Goal: Task Accomplishment & Management: Manage account settings

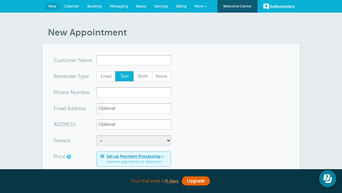
click at [181, 8] on link "Billing" at bounding box center [181, 6] width 18 height 13
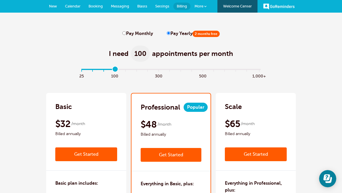
click at [182, 154] on link "Get Started" at bounding box center [171, 155] width 61 height 14
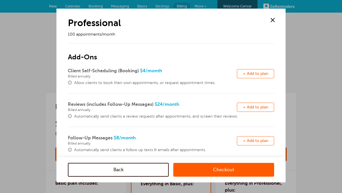
click at [273, 18] on span at bounding box center [272, 20] width 9 height 9
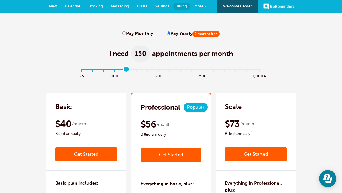
click at [181, 151] on link "Get Started" at bounding box center [171, 155] width 61 height 14
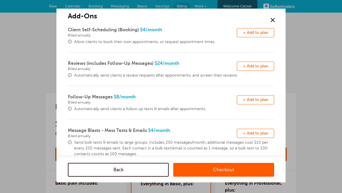
scroll to position [4, 0]
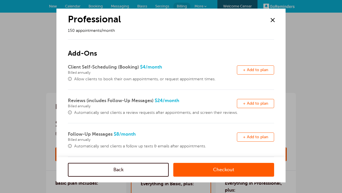
click at [271, 21] on span at bounding box center [272, 20] width 9 height 9
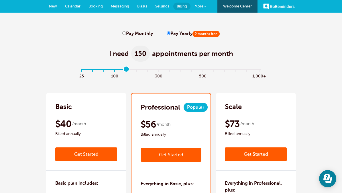
scroll to position [0, 0]
type input "3"
click at [168, 153] on link "Get Started" at bounding box center [171, 155] width 61 height 14
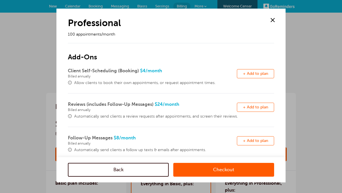
click at [273, 19] on span at bounding box center [272, 20] width 9 height 9
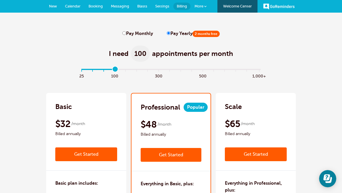
click at [166, 154] on link "Get Started" at bounding box center [171, 155] width 61 height 14
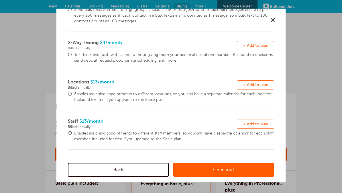
scroll to position [173, 0]
click at [226, 168] on link "Checkout" at bounding box center [223, 170] width 101 height 14
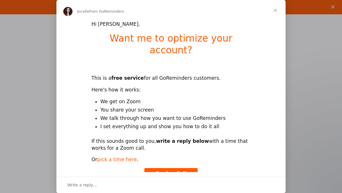
click at [123, 156] on link "pick a time here" at bounding box center [117, 159] width 40 height 6
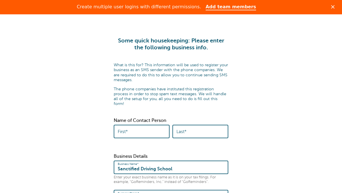
click at [334, 8] on polygon "Close" at bounding box center [332, 6] width 3 height 3
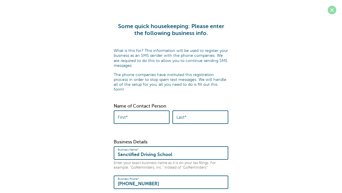
click at [333, 13] on span at bounding box center [332, 10] width 9 height 9
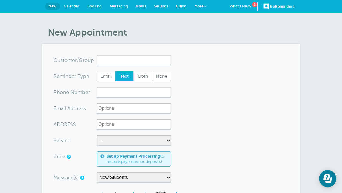
click at [56, 8] on link "New" at bounding box center [52, 6] width 15 height 7
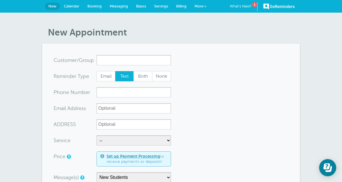
click at [73, 5] on span "Calendar" at bounding box center [71, 6] width 15 height 4
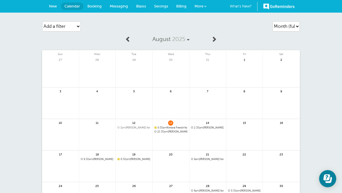
click at [211, 39] on span at bounding box center [214, 39] width 6 height 6
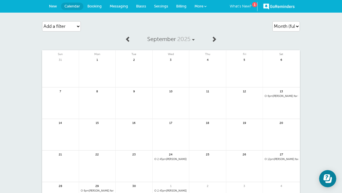
click at [129, 39] on span at bounding box center [128, 39] width 6 height 6
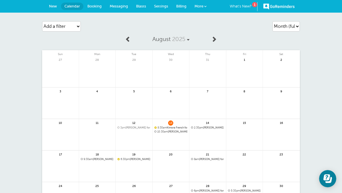
click at [52, 7] on span "New" at bounding box center [53, 6] width 8 height 4
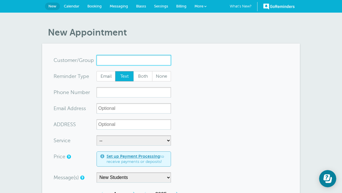
click at [131, 62] on input "x-no-autofill" at bounding box center [133, 60] width 74 height 10
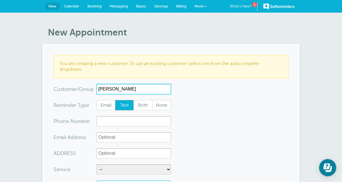
type input "Micah Gates"
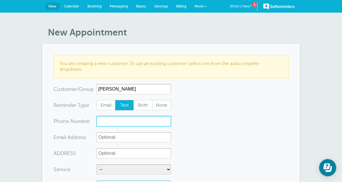
click at [121, 123] on input "xxx-no-autofill" at bounding box center [133, 121] width 74 height 10
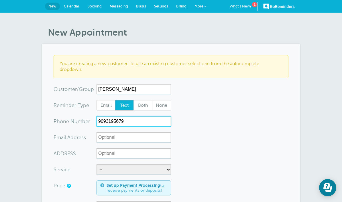
type input "9093195679"
click at [121, 154] on input "ADDRESS" at bounding box center [133, 153] width 74 height 10
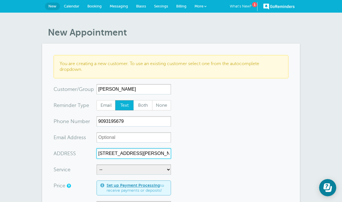
type input "[STREET_ADDRESS][PERSON_NAME]"
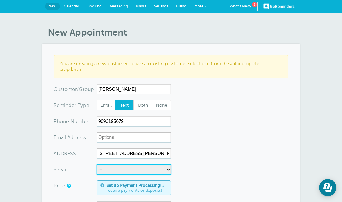
click at [141, 170] on select "-- Behind-The-Wheel Lessons DMV DRIVE PREP DMV DRIVE TEST FREEWAY LESSON" at bounding box center [133, 169] width 74 height 10
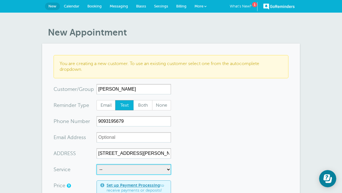
select select "27462"
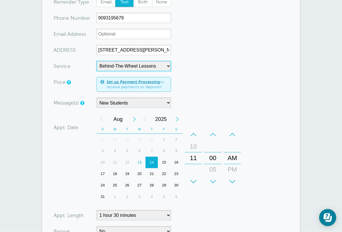
scroll to position [105, 0]
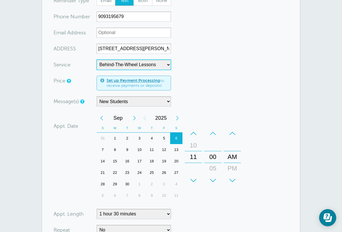
click at [178, 139] on div "6" at bounding box center [176, 138] width 12 height 11
click at [229, 192] on div "+ – Month January February March April May June July August September October N…" at bounding box center [169, 156] width 147 height 89
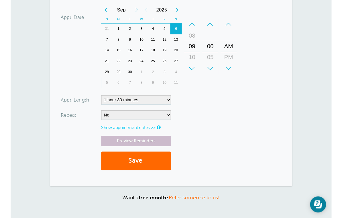
scroll to position [213, 0]
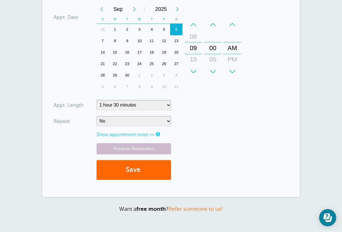
click at [120, 135] on link "Show appointment notes >>" at bounding box center [125, 134] width 58 height 5
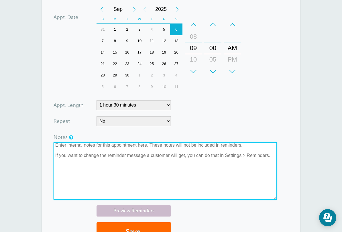
click at [76, 149] on textarea at bounding box center [165, 170] width 223 height 57
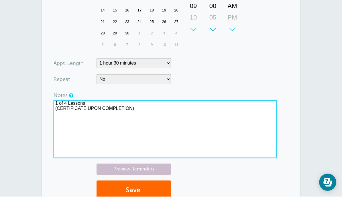
scroll to position [263, 0]
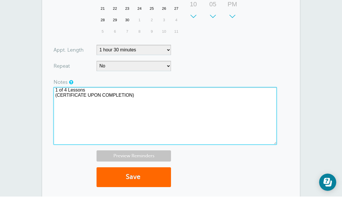
type textarea "1 of 4 Lessons (CERTIFICATE UPON COMPLETION)"
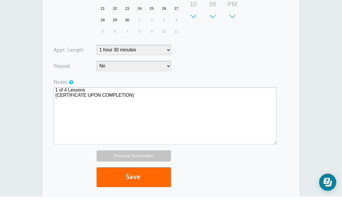
click at [144, 158] on link "Preview Reminders" at bounding box center [133, 160] width 74 height 11
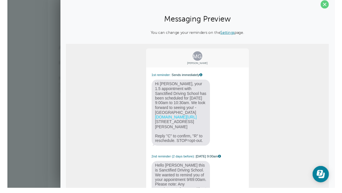
scroll to position [269, 0]
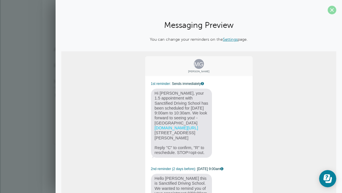
click at [334, 11] on span at bounding box center [332, 10] width 9 height 9
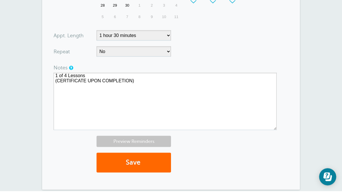
scroll to position [283, 0]
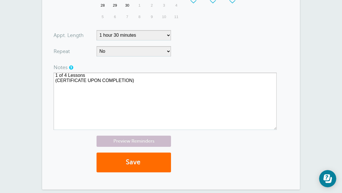
click at [129, 163] on button "Save" at bounding box center [133, 162] width 74 height 20
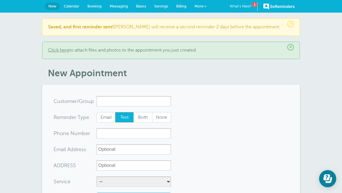
click at [162, 8] on span "Settings" at bounding box center [161, 6] width 14 height 4
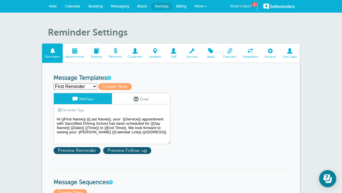
click at [209, 55] on span "Labels" at bounding box center [210, 56] width 13 height 3
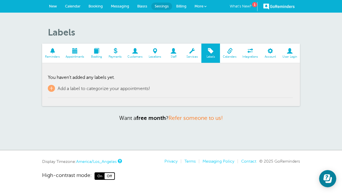
click at [192, 55] on span "Services" at bounding box center [192, 56] width 13 height 3
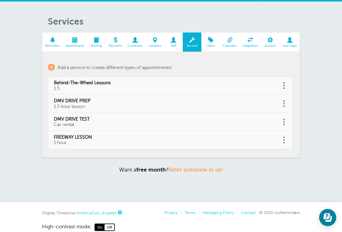
scroll to position [11, 0]
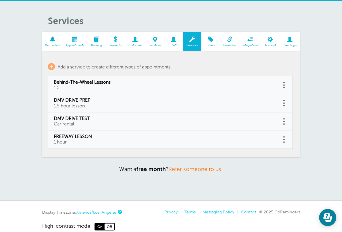
click at [138, 44] on span "Customers" at bounding box center [134, 45] width 15 height 3
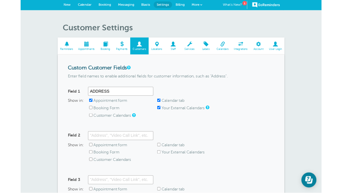
scroll to position [9, 0]
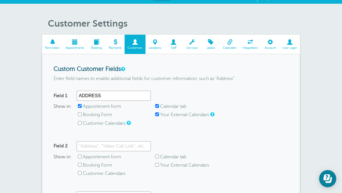
click at [270, 47] on span "Account" at bounding box center [270, 47] width 13 height 3
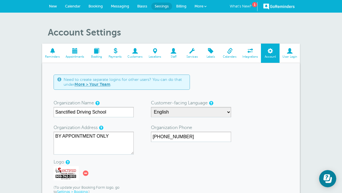
click at [165, 7] on span "Settings" at bounding box center [162, 6] width 14 height 4
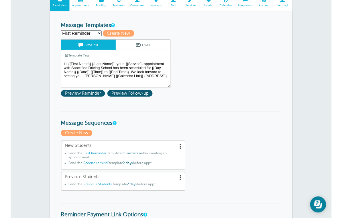
scroll to position [51, 0]
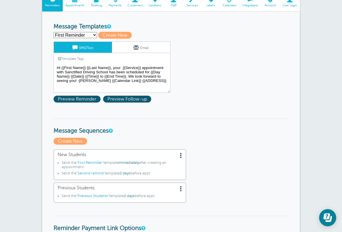
click at [141, 85] on textarea "Hi {{First Name}} {{Last Name}}, your {{Service}} appointment with Sanctified D…" at bounding box center [112, 78] width 117 height 29
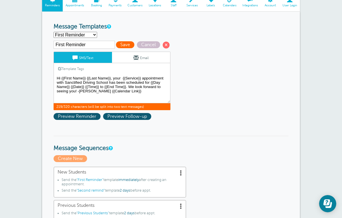
type textarea "Hi {{First Name}} {{Last Name}}, your {{Service}} appointment with Sanctified D…"
click at [116, 47] on span "Save" at bounding box center [125, 44] width 18 height 7
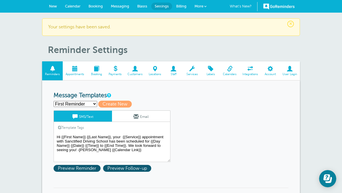
click at [135, 116] on span at bounding box center [135, 116] width 5 height 5
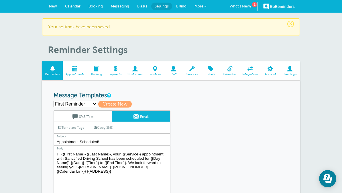
click at [81, 176] on textarea "Hi {{First Name}} {{Last Name}}, your {{Service}} appointment with Sanctified D…" at bounding box center [112, 186] width 117 height 72
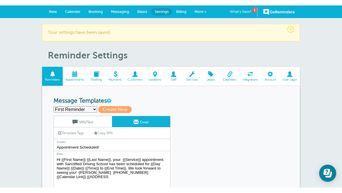
scroll to position [96, 0]
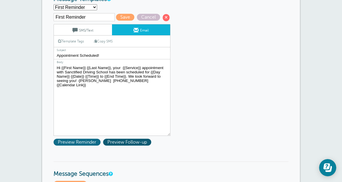
type textarea "Hi {{First Name}} {{Last Name}}, your {{Service}} appointment with Sanctified D…"
click at [92, 145] on span "Preview Reminder" at bounding box center [77, 142] width 47 height 7
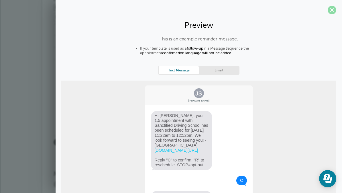
click at [333, 11] on span at bounding box center [332, 10] width 9 height 9
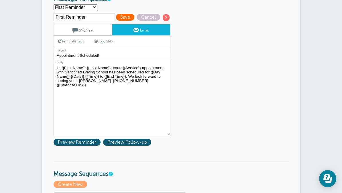
click at [116, 20] on span "Save" at bounding box center [125, 17] width 18 height 7
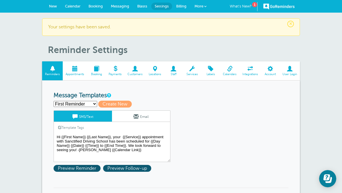
click at [88, 153] on textarea "Hi {{First Name}} {{Last Name}}, your {{Service}} appointment with Sanctified D…" at bounding box center [112, 147] width 117 height 29
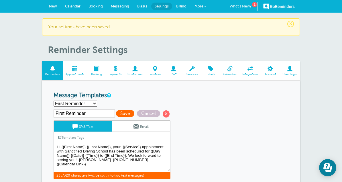
type textarea "Hi {{First Name}} {{Last Name}}, your {{Service}} appointment with Sanctified D…"
click at [116, 117] on span "Save" at bounding box center [125, 113] width 18 height 7
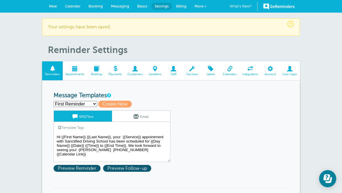
click at [141, 116] on link "Email" at bounding box center [141, 116] width 58 height 11
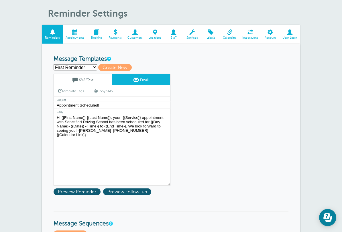
scroll to position [52, 0]
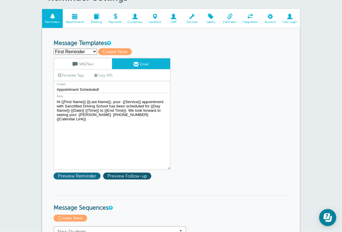
click at [87, 178] on span "Preview Reminder" at bounding box center [77, 176] width 47 height 7
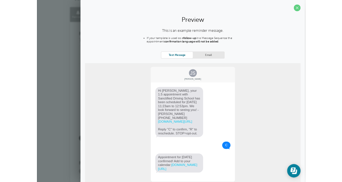
scroll to position [68, 0]
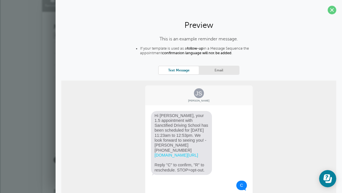
click at [332, 7] on span at bounding box center [332, 10] width 9 height 9
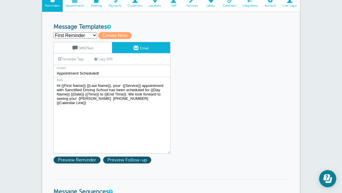
click at [80, 102] on textarea "Hi {{First Name}} {{Last Name}}, your {{Service}} appointment with Sanctified D…" at bounding box center [112, 118] width 117 height 72
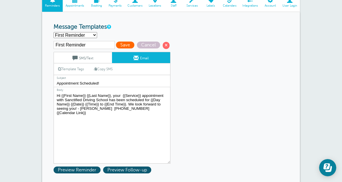
type textarea "Hi {{First Name}} {{Last Name}}, your {{Service}} appointment with Sanctified D…"
click at [116, 46] on span "Save" at bounding box center [125, 45] width 18 height 7
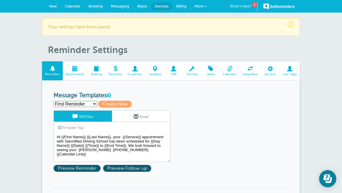
click at [79, 153] on textarea "Hi {{First Name}} {{Last Name}}, your {{Service}} appointment with Sanctified D…" at bounding box center [112, 147] width 117 height 29
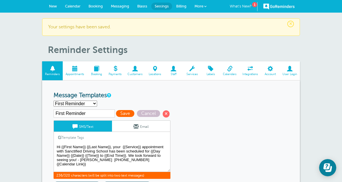
type textarea "Hi {{First Name}} {{Last Name}}, your {{Service}} appointment with Sanctified D…"
click at [116, 114] on span "Save" at bounding box center [125, 113] width 18 height 7
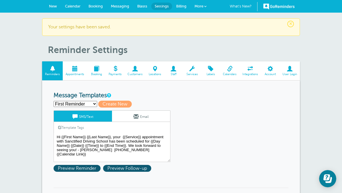
click at [141, 118] on link "Email" at bounding box center [141, 116] width 58 height 11
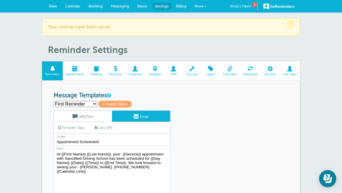
click at [85, 105] on select "First Reminder Previous Students Second remind Create new..." at bounding box center [76, 104] width 44 height 6
select select "159202"
type input "Previous Students"
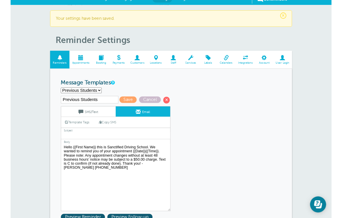
scroll to position [11, 0]
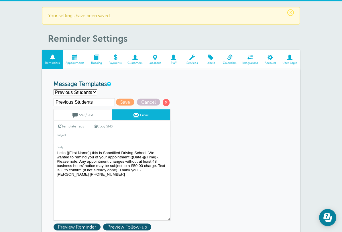
click at [140, 176] on textarea "Hi {{First Name}} {{Last Name}}, your {{Service}} appointment with Sanctified D…" at bounding box center [112, 185] width 117 height 72
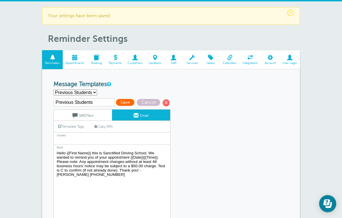
type textarea "Hello {{First Name}} this is Sanctified Driving School. We wanted to remind you…"
click at [116, 106] on span "Save" at bounding box center [125, 102] width 18 height 7
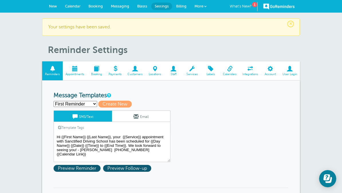
click at [84, 107] on select "First Reminder Previous Students Second remind Create new..." at bounding box center [76, 104] width 44 height 6
select select "159202"
type input "Previous Students"
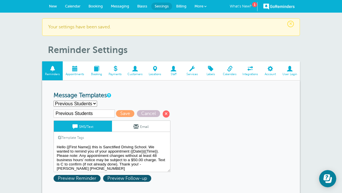
click at [141, 130] on link "Email" at bounding box center [141, 126] width 58 height 11
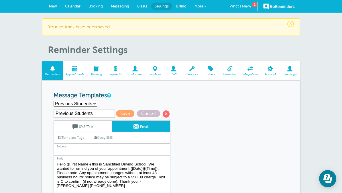
click at [95, 131] on link "SMS/Text" at bounding box center [83, 126] width 58 height 11
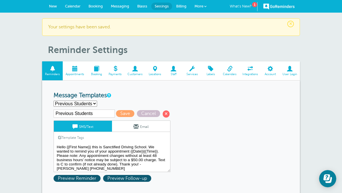
click at [142, 170] on textarea "Hi {{First Name}} {{Last Name}}, your {{Service}} appointment with Sanctified D…" at bounding box center [112, 157] width 117 height 29
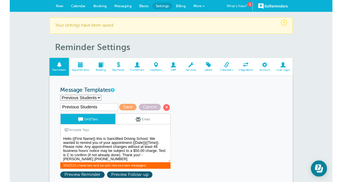
scroll to position [80, 0]
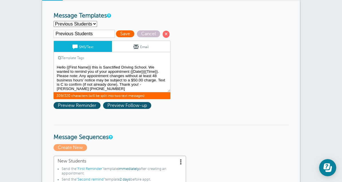
type textarea "Hello {{First Name}} this is Sanctified Driving School. We wanted to remind you…"
click at [116, 34] on span "Save" at bounding box center [125, 33] width 18 height 7
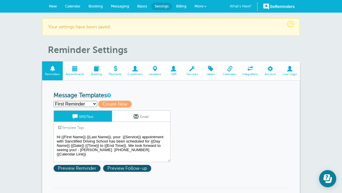
click at [85, 103] on select "First Reminder Previous Students Second remind Create new..." at bounding box center [76, 104] width 44 height 6
select select "158909"
type input "Second remind"
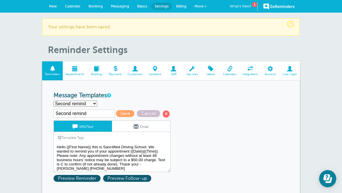
click at [141, 170] on textarea "Hi {{First Name}} {{Last Name}}, your {{Service}} appointment with Sanctified D…" at bounding box center [112, 157] width 117 height 29
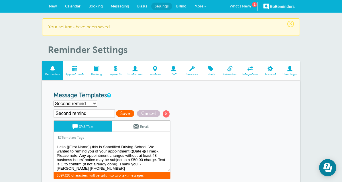
type textarea "Hello {{First Name}} this is Sanctified Driving School. We wanted to remind you…"
click at [116, 113] on span "Save" at bounding box center [125, 113] width 18 height 7
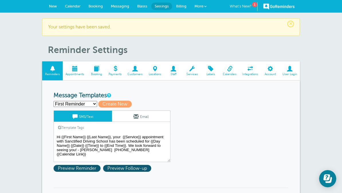
click at [131, 118] on link "Email" at bounding box center [141, 116] width 58 height 11
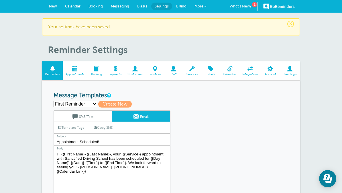
click at [85, 104] on select "First Reminder Previous Students Second remind Create new..." at bounding box center [76, 104] width 44 height 6
select select "159202"
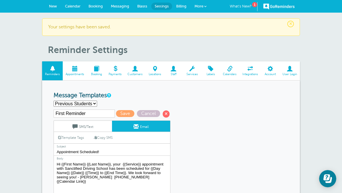
type input "Previous Students"
type textarea "Hello {{First Name}} this is Sanctified Driving School. We wanted to remind you…"
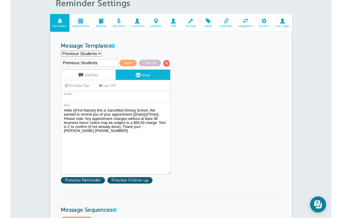
scroll to position [46, 0]
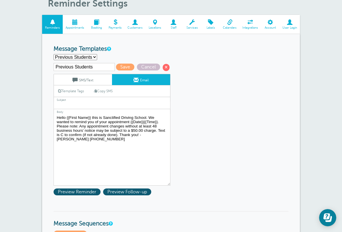
click at [151, 80] on link "Email" at bounding box center [141, 79] width 58 height 11
click at [146, 82] on link "Email" at bounding box center [141, 79] width 58 height 11
click at [94, 85] on link "SMS/Text" at bounding box center [83, 79] width 58 height 11
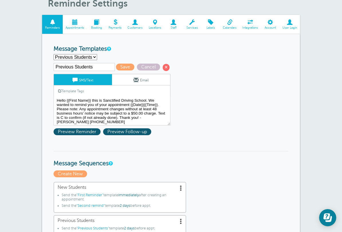
click at [85, 71] on input "Previous Students" at bounding box center [84, 67] width 61 height 8
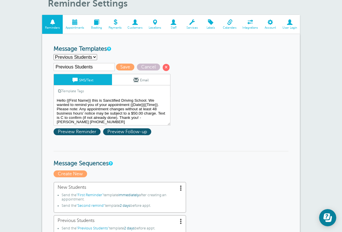
click at [58, 58] on select "First Reminder Previous Students Second remind Create new..." at bounding box center [76, 57] width 44 height 6
select select "158909"
type input "Second remind"
click at [144, 84] on link "Email" at bounding box center [141, 79] width 58 height 11
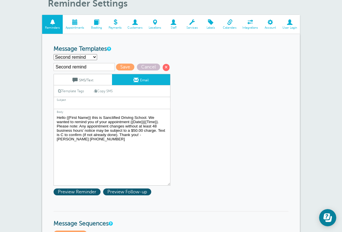
click at [142, 142] on textarea "Hi {{First Name}} {{Last Name}}, your {{Service}} appointment with Sanctified D…" at bounding box center [112, 150] width 117 height 72
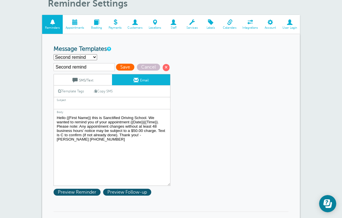
type textarea "Hello {{First Name}} this is Sanctified Driving School. We wanted to remind you…"
click at [116, 70] on span "Save" at bounding box center [125, 67] width 18 height 7
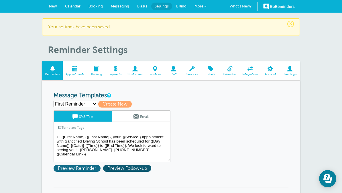
click at [94, 169] on span "Preview Reminder" at bounding box center [77, 168] width 47 height 7
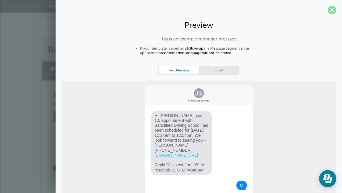
click at [330, 13] on span at bounding box center [332, 10] width 9 height 9
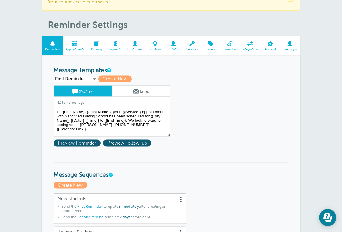
scroll to position [25, 0]
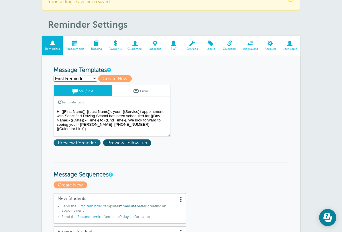
click at [76, 143] on span "Preview Reminder" at bounding box center [77, 142] width 47 height 7
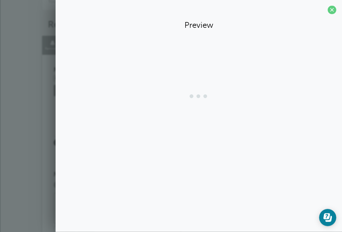
scroll to position [25, 0]
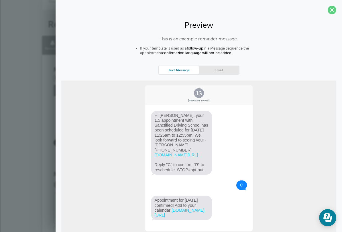
click at [312, 41] on div "This is an example reminder message. If your template is used as a follow-up in…" at bounding box center [198, 142] width 275 height 212
click at [332, 11] on span at bounding box center [332, 10] width 9 height 9
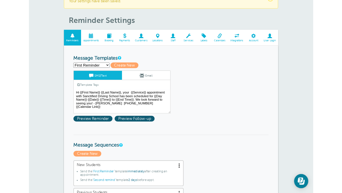
scroll to position [0, 0]
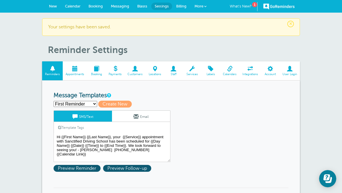
click at [122, 7] on span "Messaging" at bounding box center [120, 6] width 18 height 4
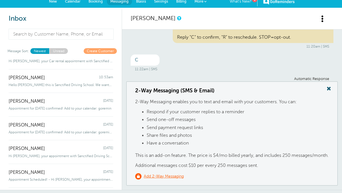
scroll to position [39, 0]
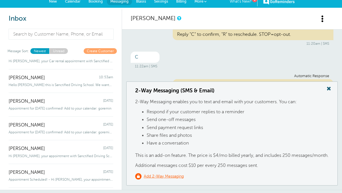
click at [330, 85] on span at bounding box center [328, 88] width 11 height 7
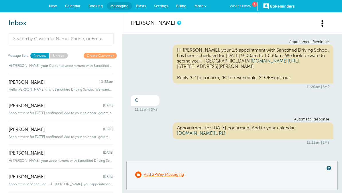
scroll to position [0, 0]
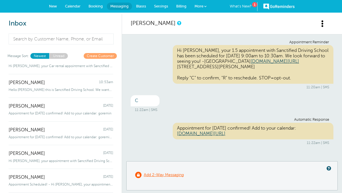
click at [74, 7] on span "Calendar" at bounding box center [72, 6] width 15 height 4
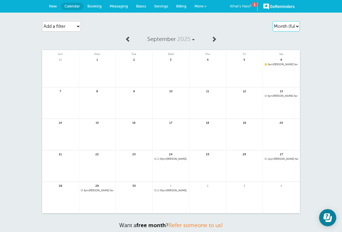
click at [286, 30] on select "Agenda Day Week Month (full view) Month (condensed)" at bounding box center [285, 26] width 27 height 10
select select "agenda"
